Goal: Information Seeking & Learning: Compare options

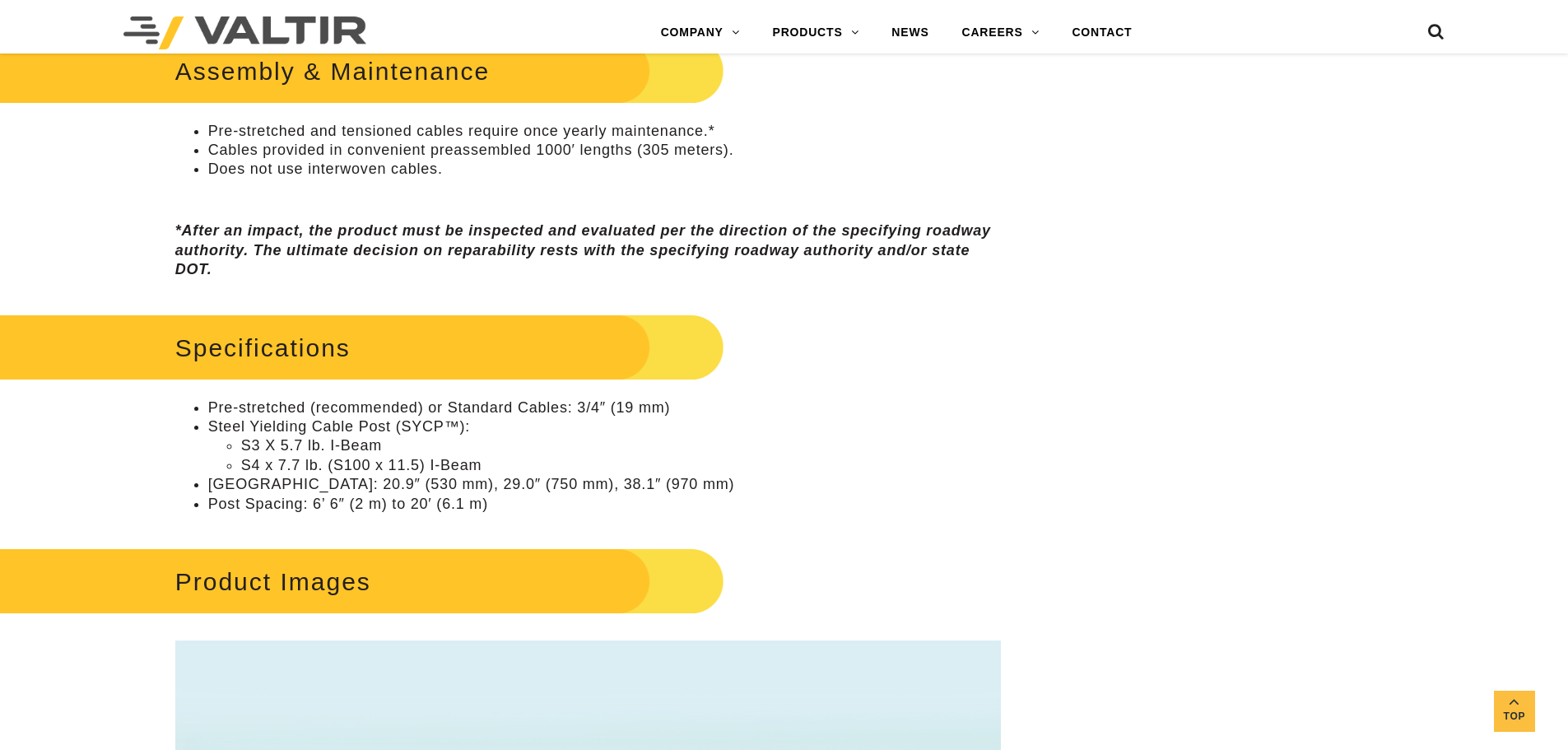
scroll to position [659, 0]
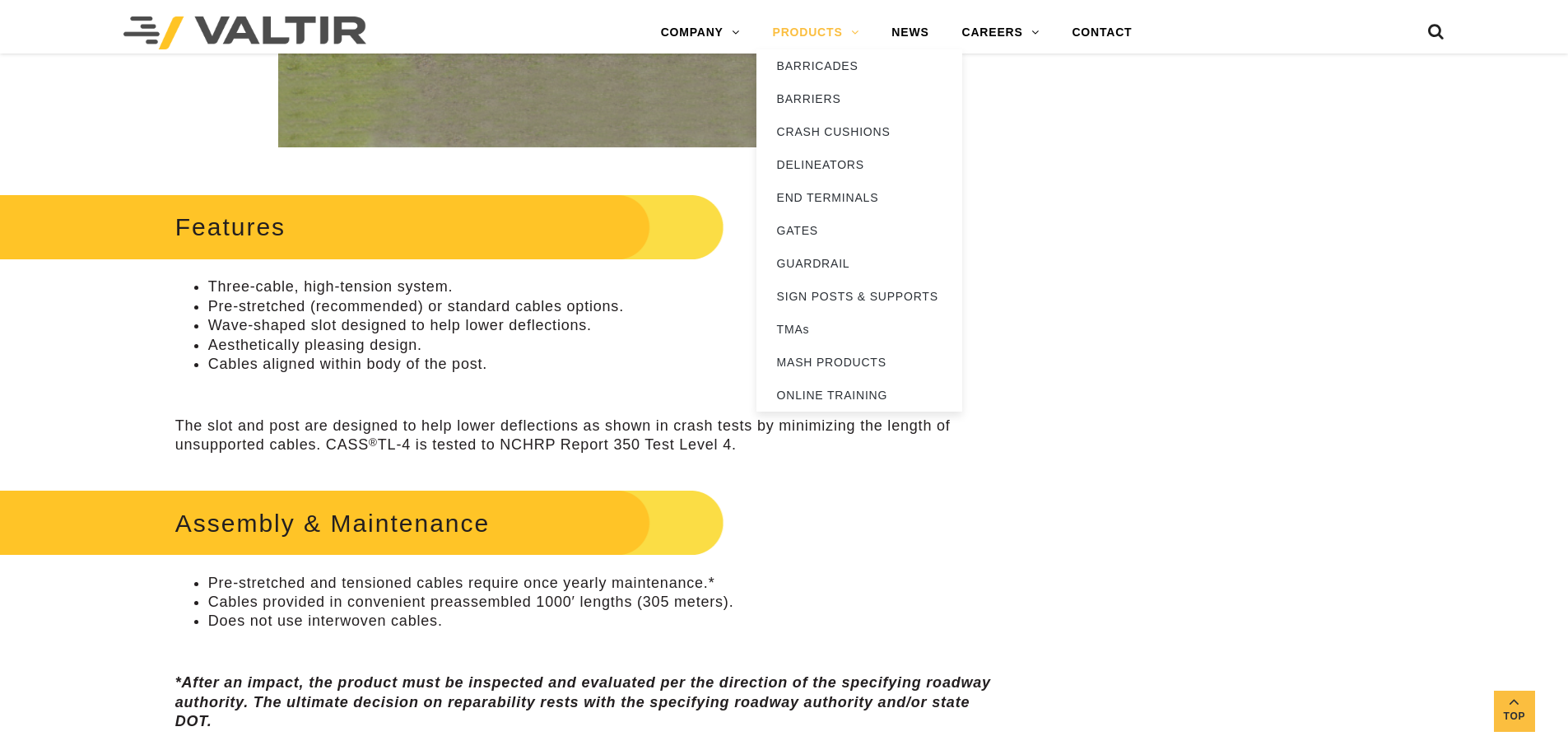
click at [819, 25] on link "PRODUCTS" at bounding box center [816, 32] width 120 height 33
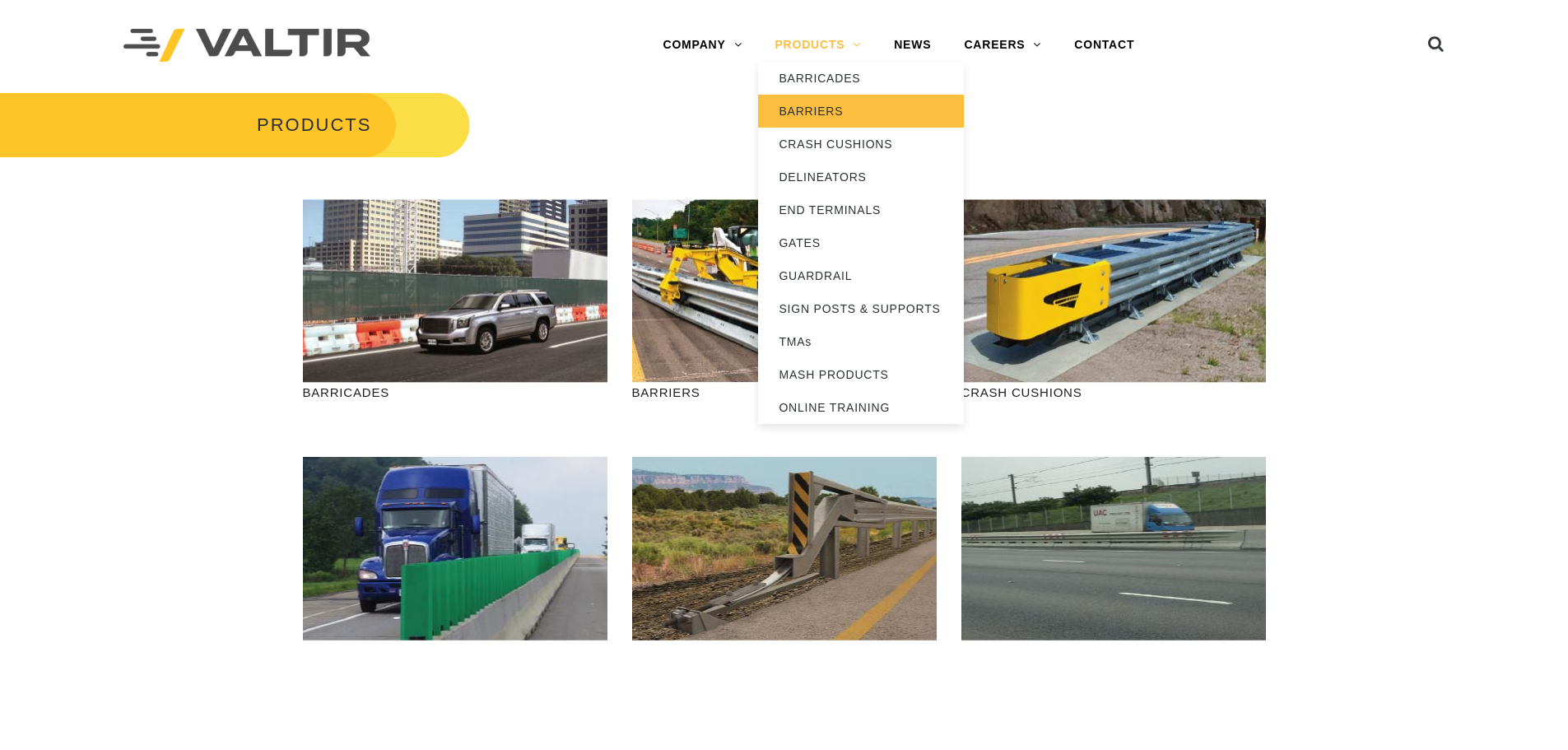
click at [822, 119] on link "BARRIERS" at bounding box center [861, 110] width 205 height 33
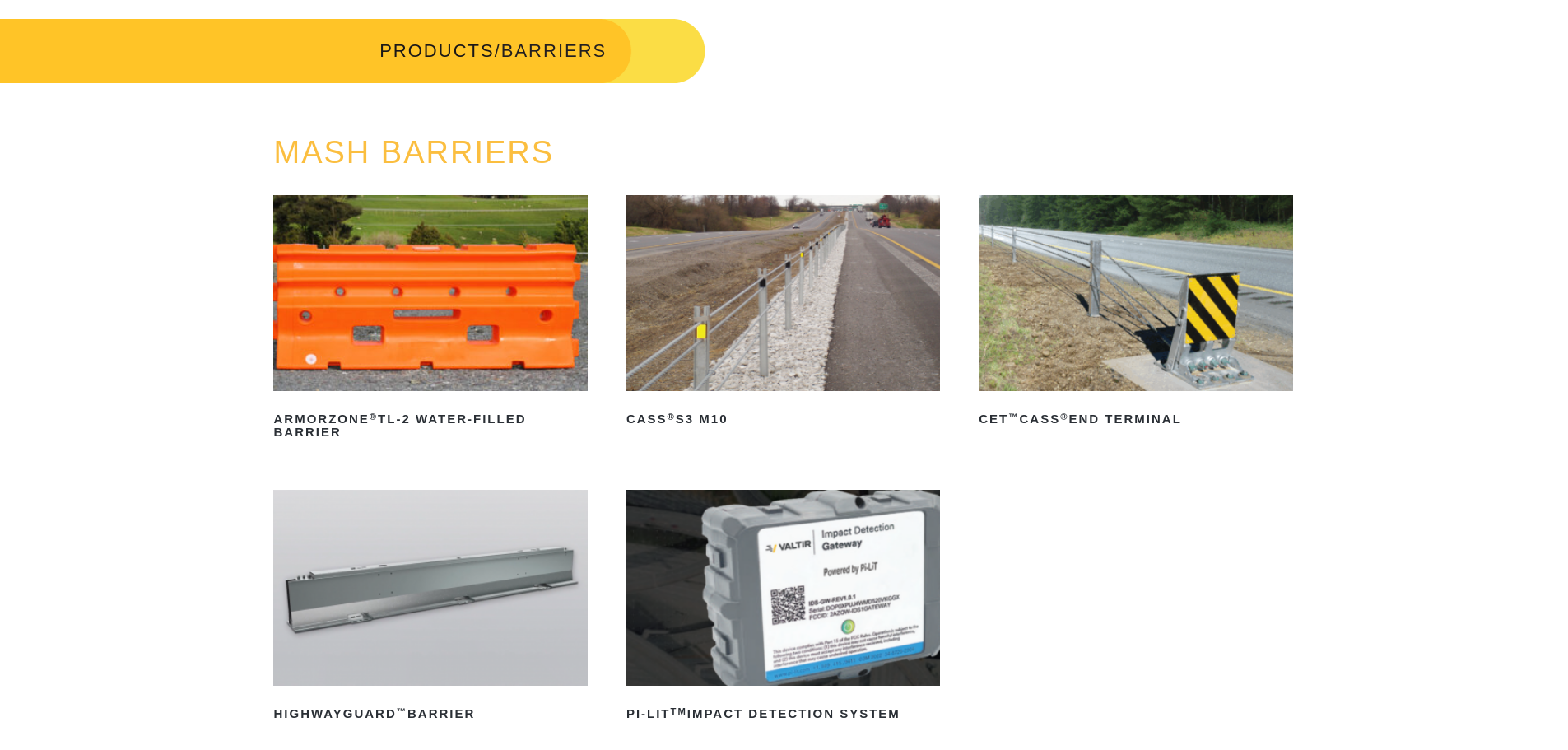
scroll to position [165, 0]
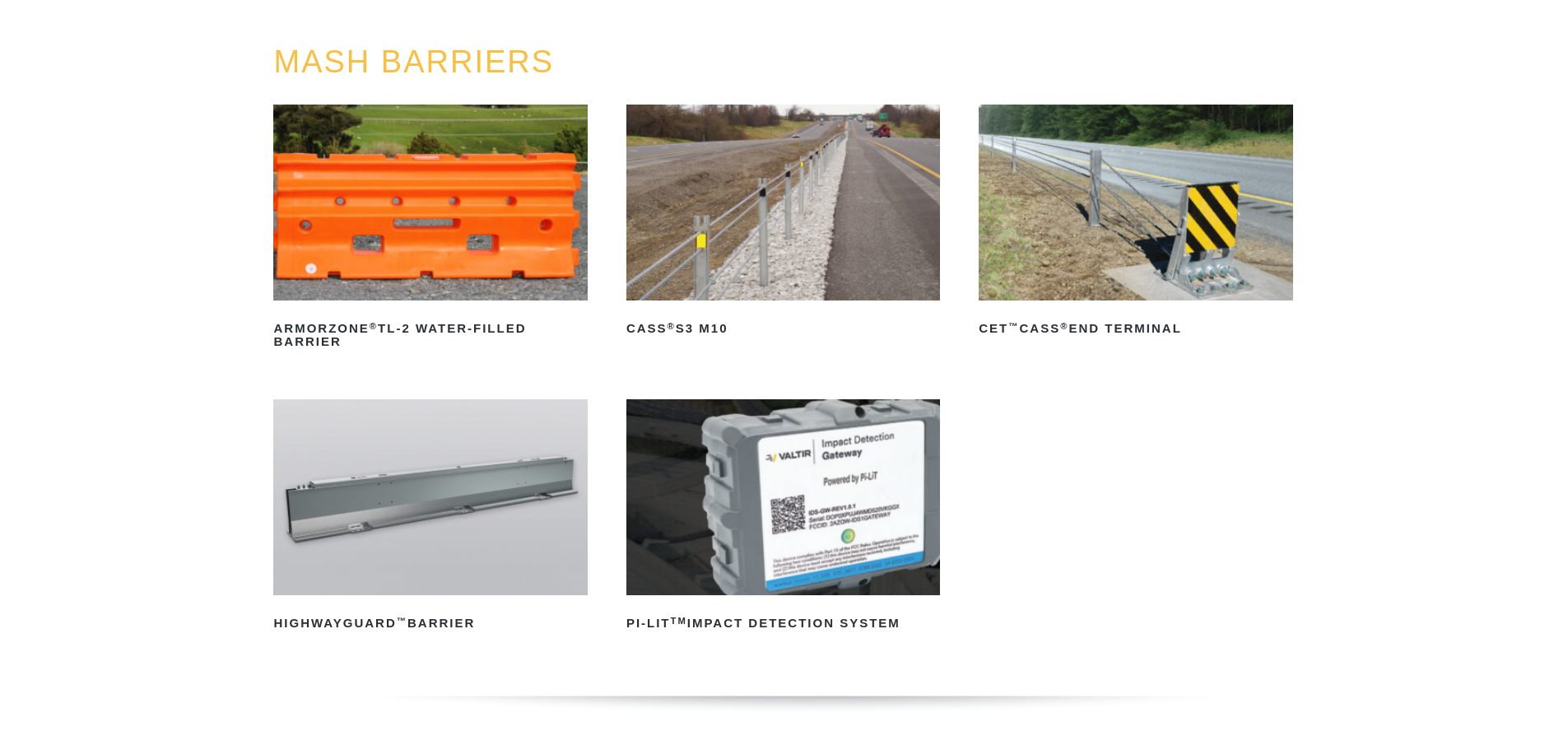
click at [776, 203] on img at bounding box center [783, 203] width 314 height 196
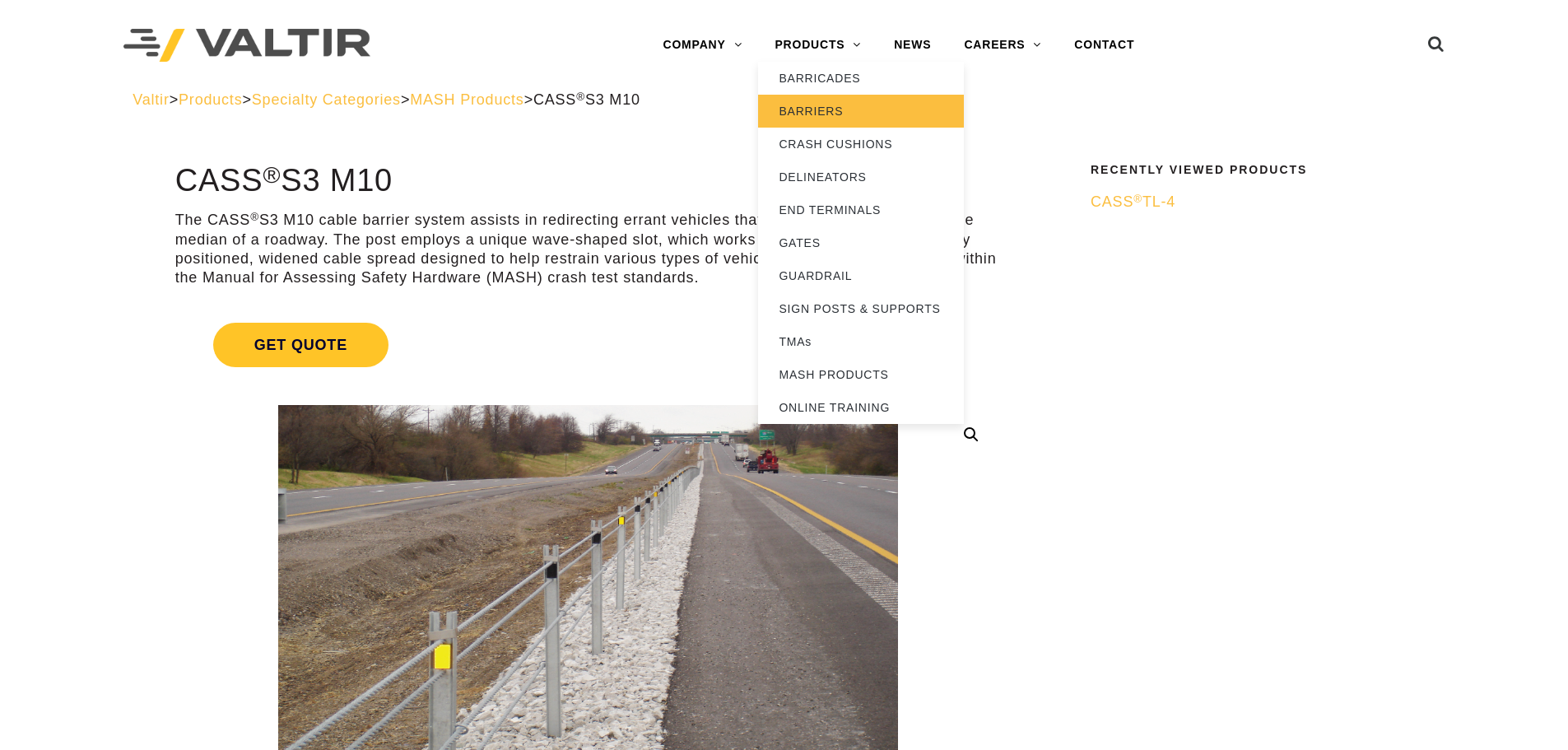
click at [805, 106] on link "BARRIERS" at bounding box center [861, 110] width 205 height 33
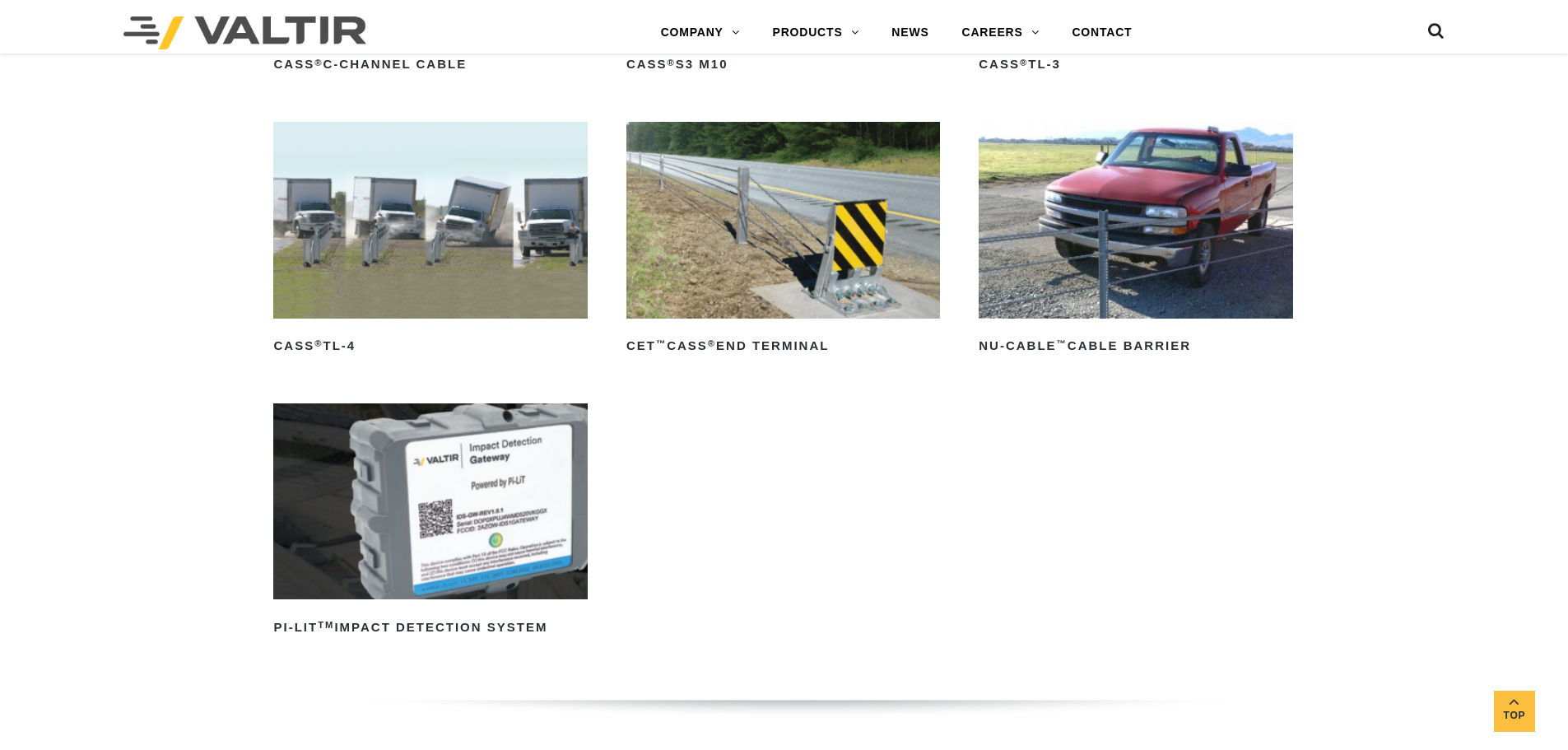
scroll to position [823, 0]
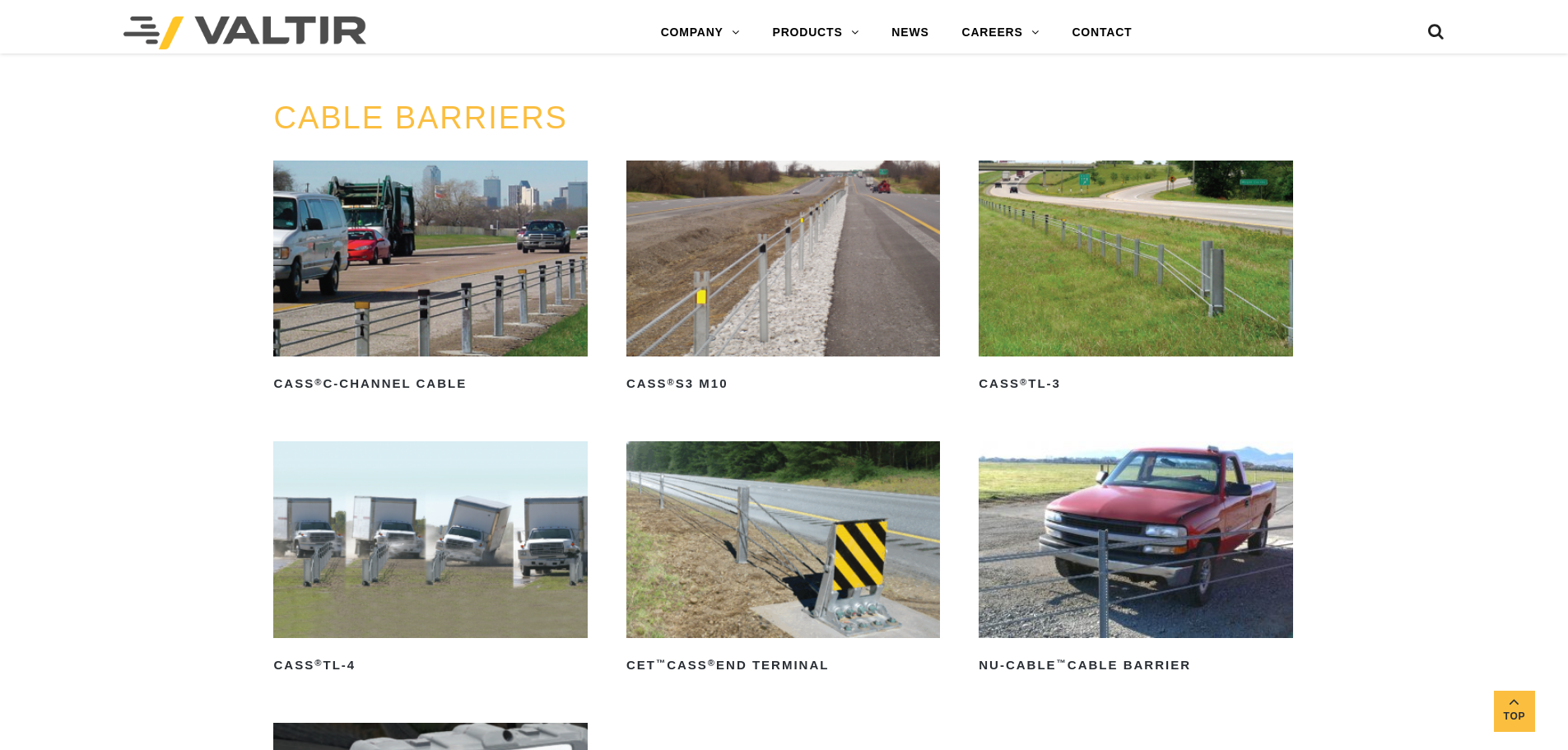
click at [434, 296] on img at bounding box center [430, 258] width 314 height 196
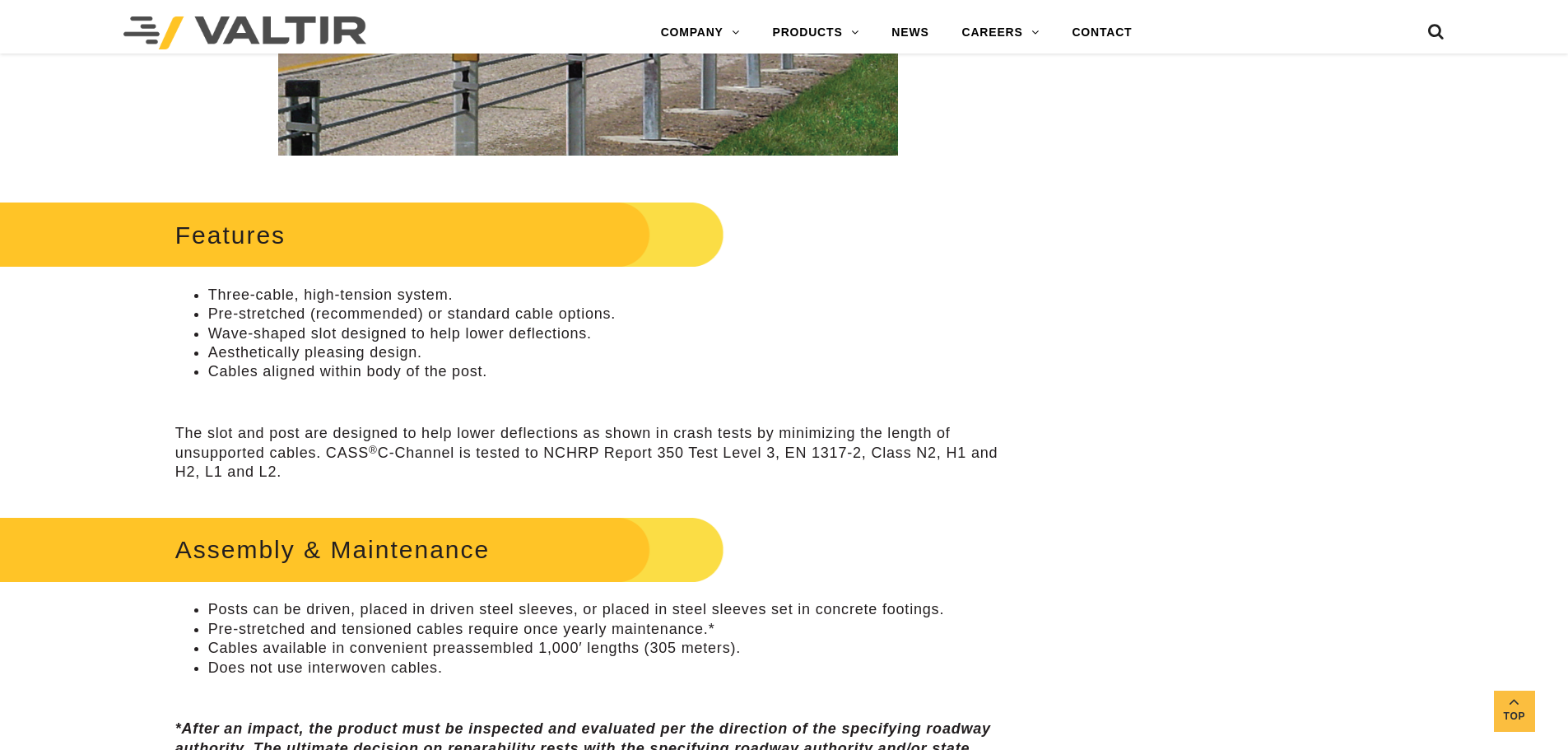
scroll to position [659, 0]
